Goal: Contribute content

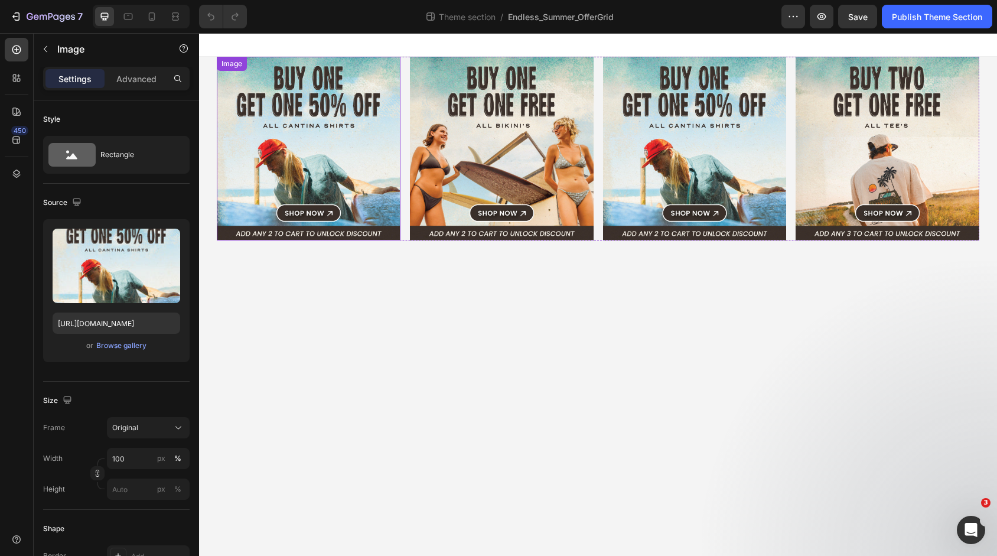
click at [342, 138] on img at bounding box center [309, 149] width 184 height 184
click at [132, 342] on div "Browse gallery" at bounding box center [121, 345] width 50 height 11
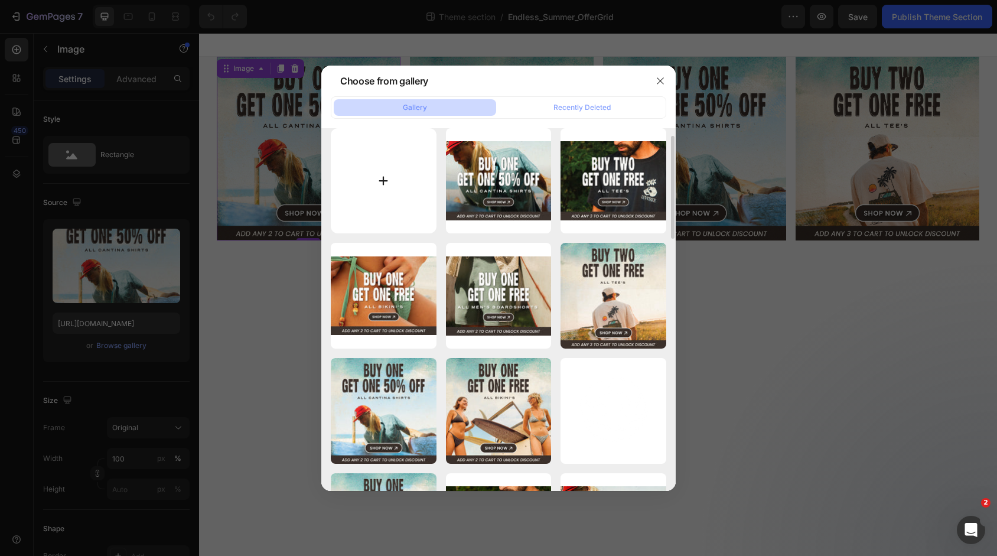
scroll to position [17, 0]
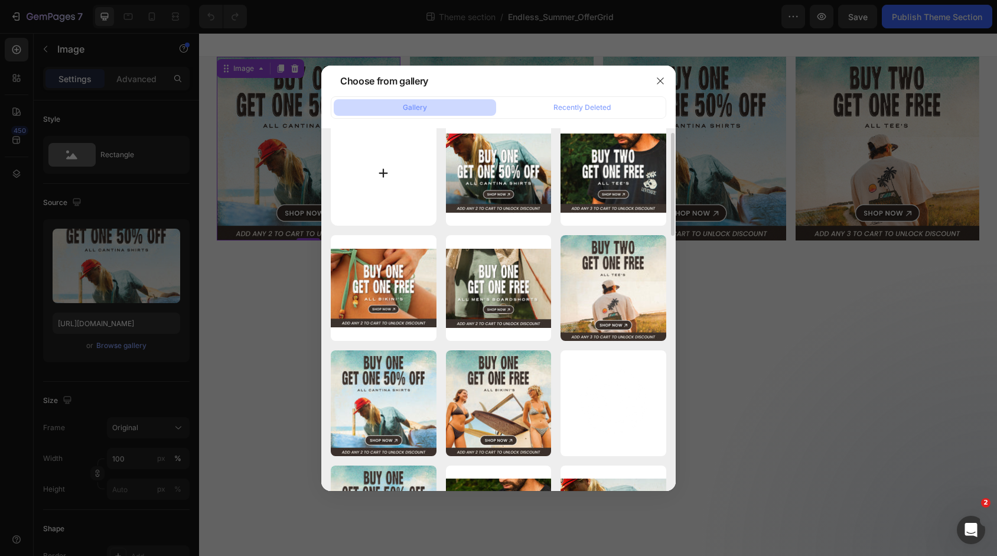
click at [380, 165] on input "file" at bounding box center [384, 174] width 106 height 106
type input "C:\fakepath\[LB]-Web-Assets-_-Endless-Summer-Sale-1x1-01_Button1.jpg"
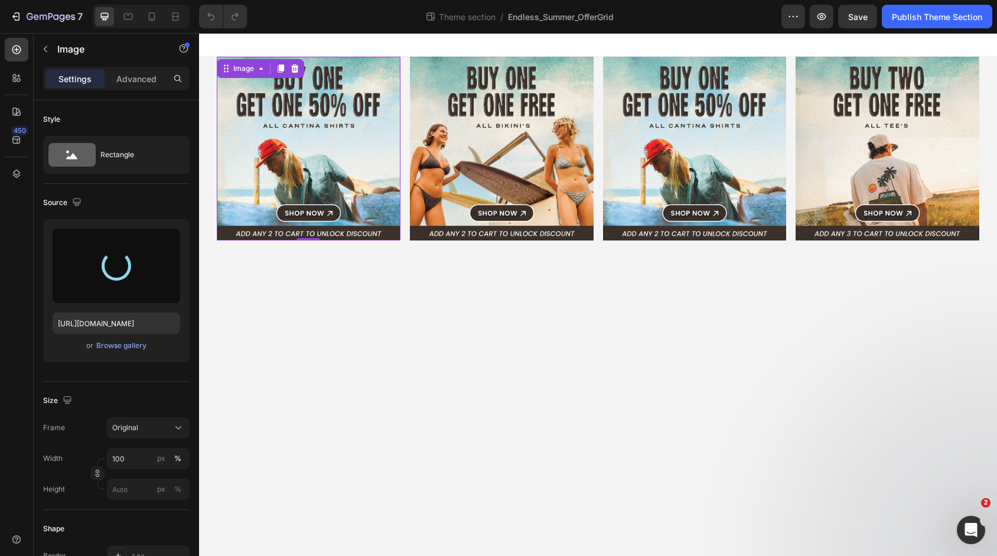
type input "https://cdn.shopify.com/s/files/1/0697/1577/files/gempages_566574075212727377-1…"
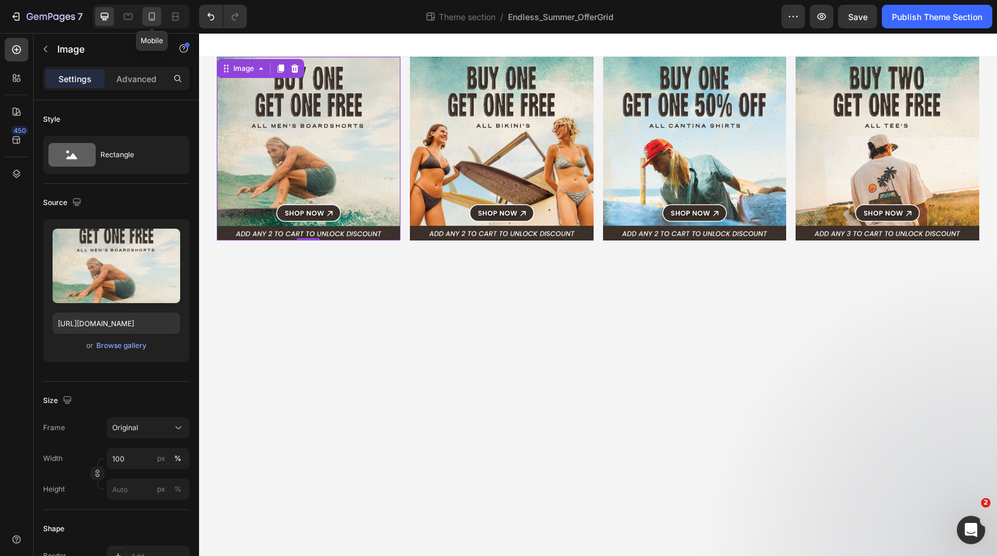
click at [154, 14] on icon at bounding box center [152, 17] width 12 height 12
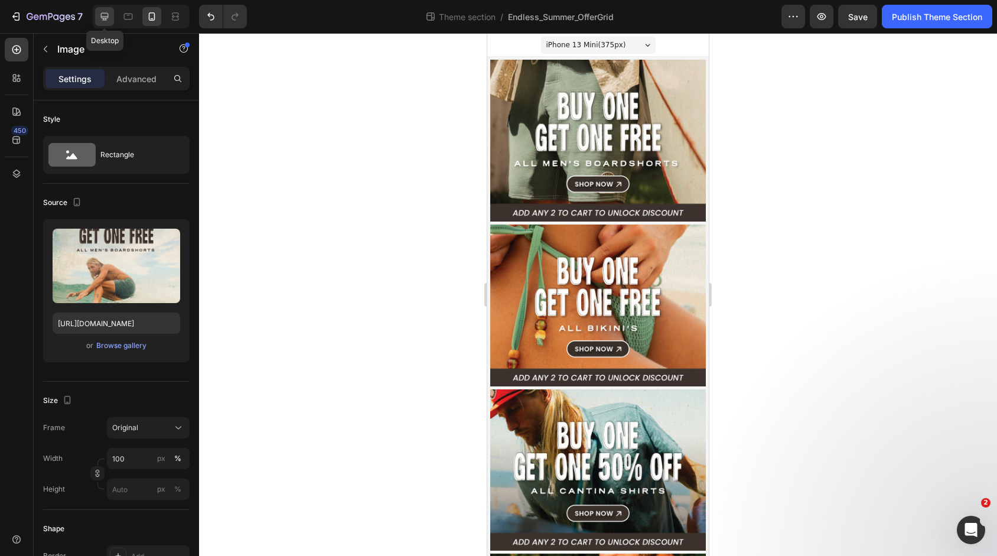
click at [112, 17] on div at bounding box center [104, 16] width 19 height 19
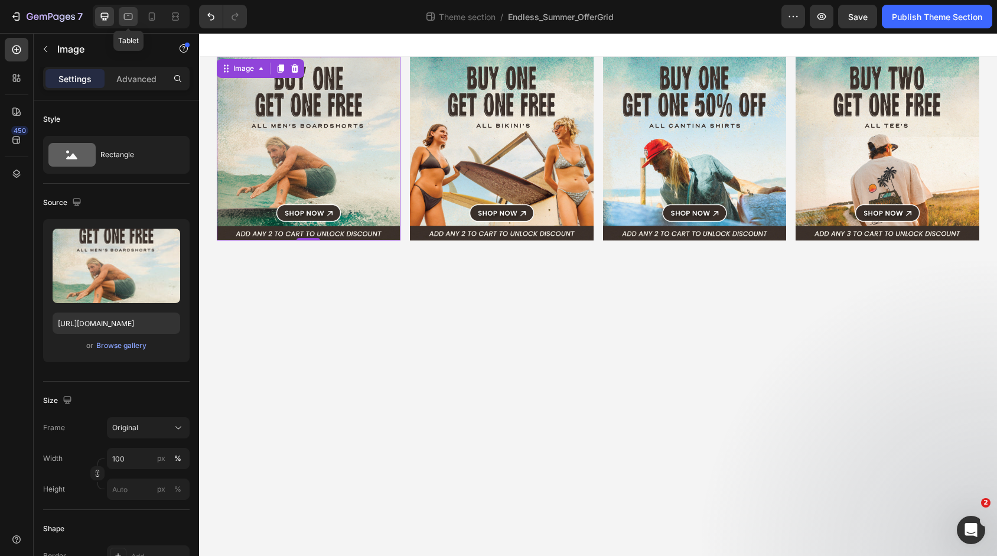
click at [130, 15] on icon at bounding box center [128, 17] width 12 height 12
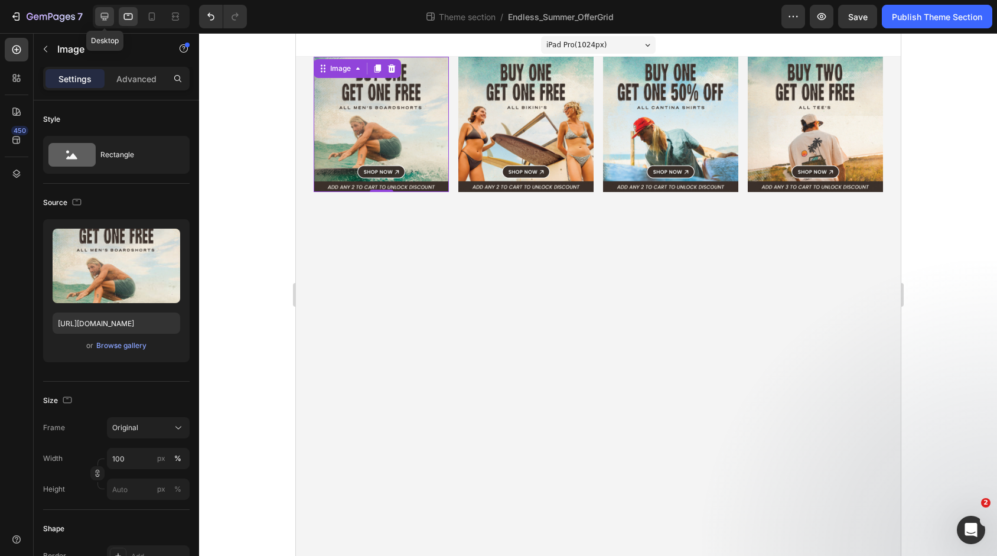
click at [110, 15] on div at bounding box center [104, 16] width 19 height 19
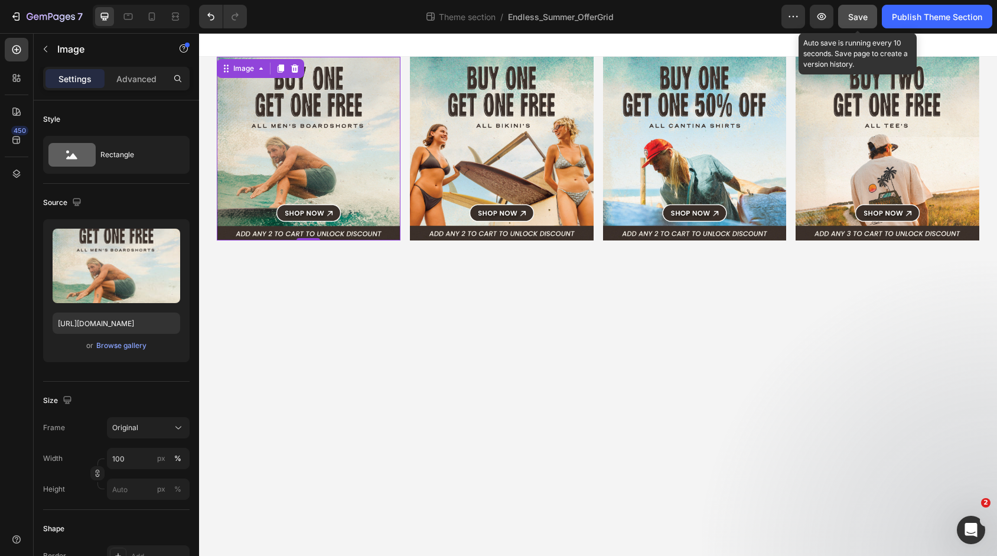
click at [864, 20] on span "Save" at bounding box center [858, 17] width 19 height 10
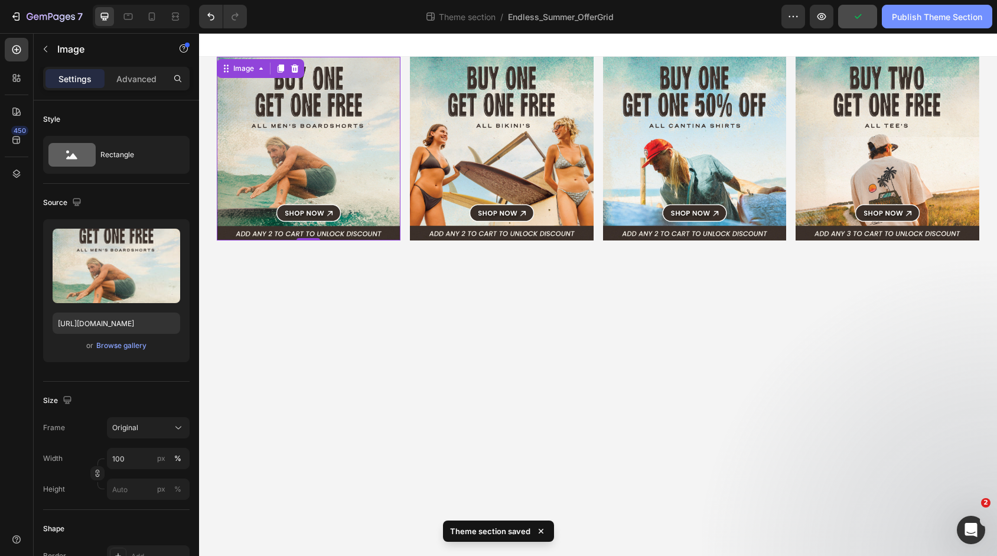
click at [916, 24] on button "Publish Theme Section" at bounding box center [937, 17] width 110 height 24
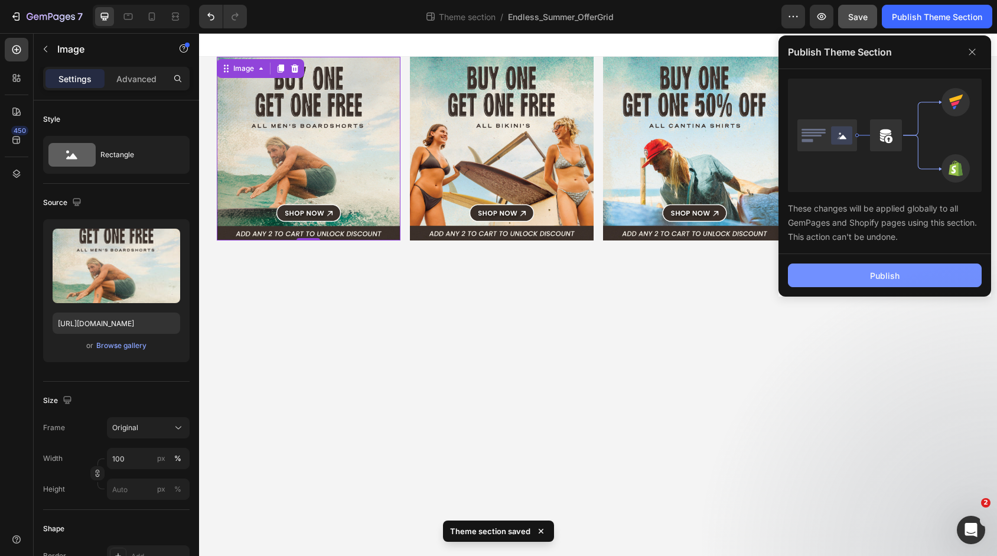
click at [875, 277] on div "Publish" at bounding box center [885, 275] width 30 height 12
